Goal: Navigation & Orientation: Find specific page/section

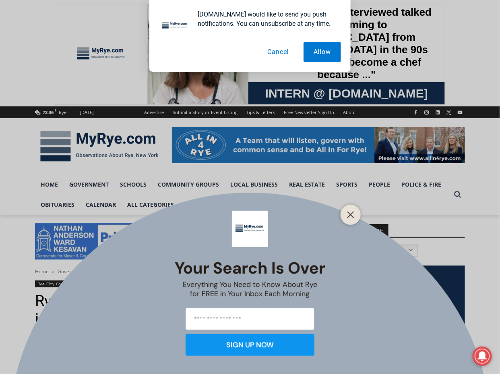
click at [346, 186] on div "Your Search is Over Everything You Need to Know About Rye for FREE in Your Inbo…" at bounding box center [250, 187] width 500 height 374
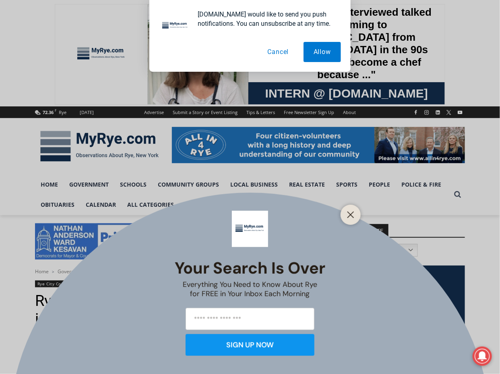
click at [347, 186] on div "Your Search is Over Everything You Need to Know About Rye for FREE in Your Inbo…" at bounding box center [250, 187] width 500 height 374
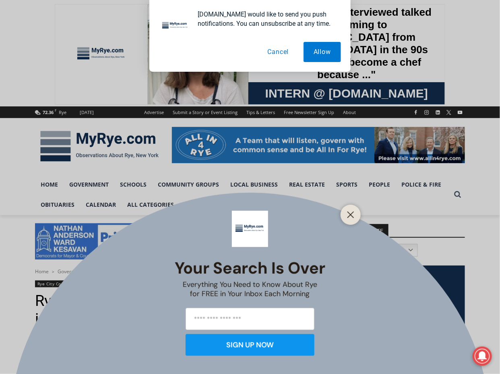
click at [349, 222] on div at bounding box center [351, 215] width 20 height 20
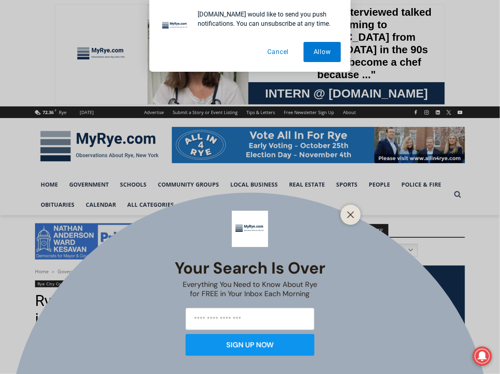
click at [347, 221] on div at bounding box center [351, 215] width 20 height 20
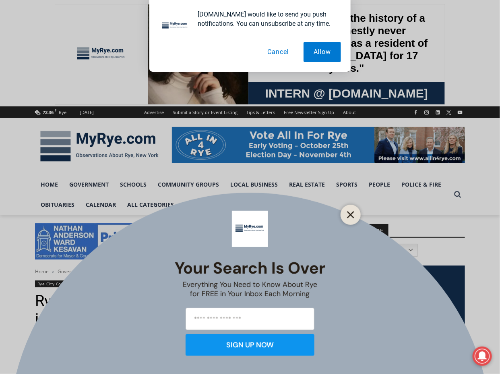
click at [350, 216] on line "Close" at bounding box center [351, 215] width 6 height 6
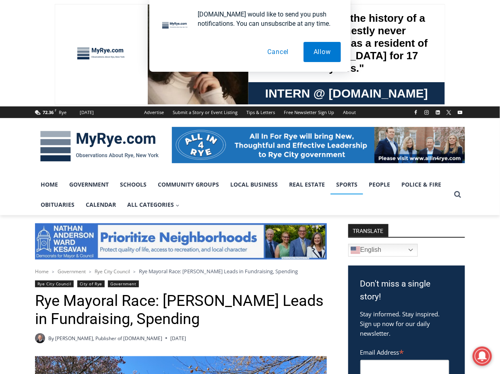
click at [345, 181] on link "Sports" at bounding box center [347, 184] width 33 height 20
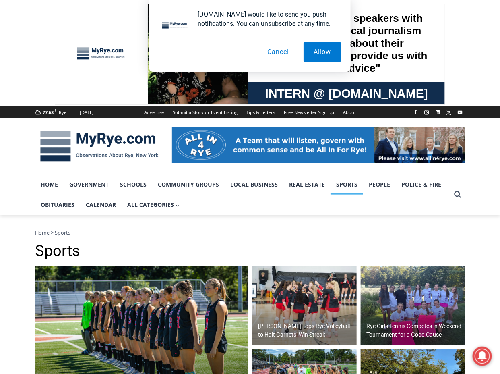
click at [278, 52] on button "Cancel" at bounding box center [279, 52] width 42 height 20
